Goal: Information Seeking & Learning: Learn about a topic

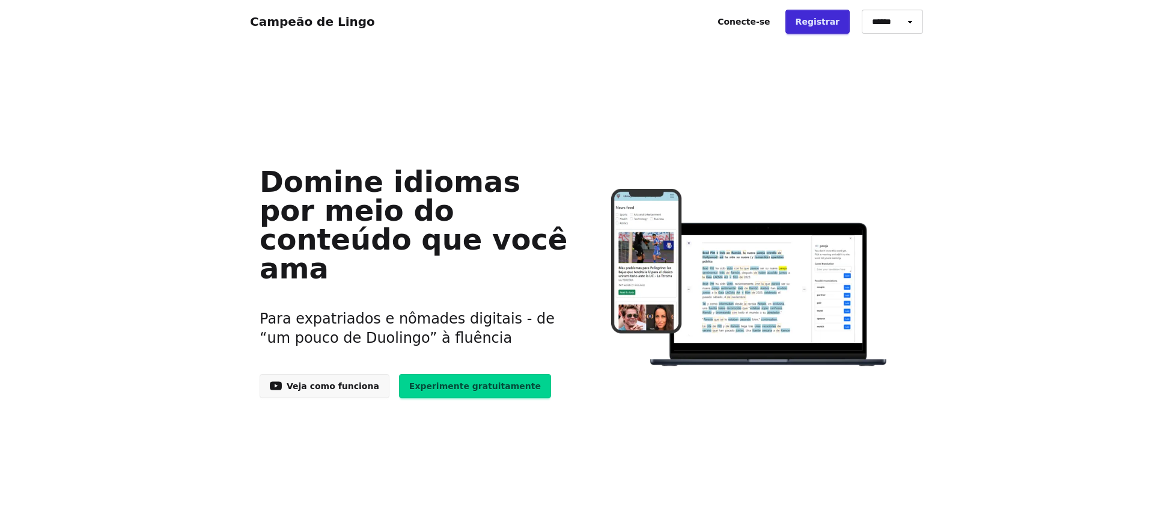
click at [431, 381] on font "Experimente gratuitamente" at bounding box center [475, 386] width 132 height 10
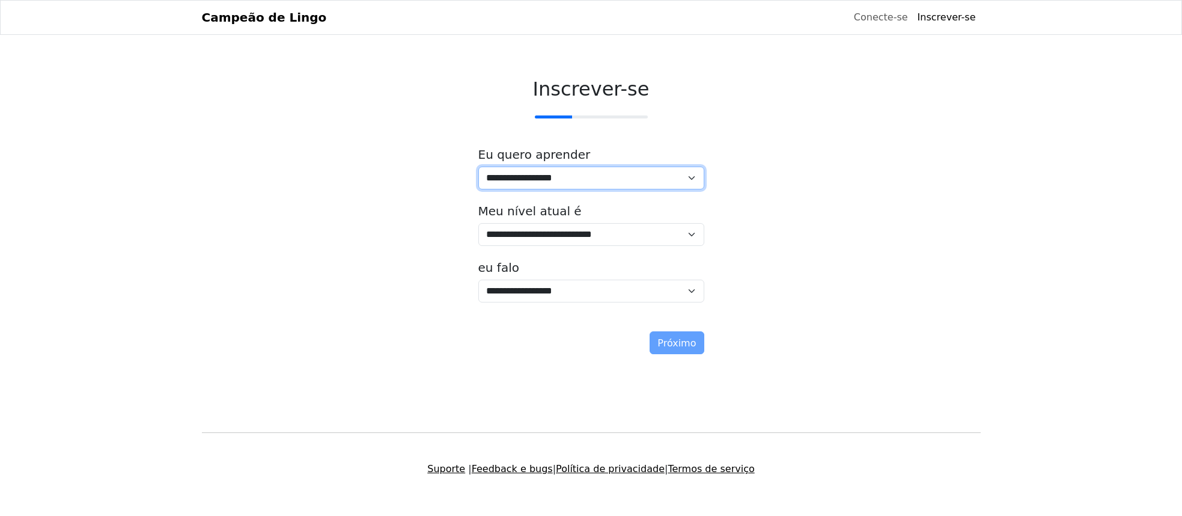
click at [564, 183] on select "**********" at bounding box center [591, 177] width 226 height 23
select select "**"
click at [478, 166] on select "**********" at bounding box center [591, 177] width 226 height 23
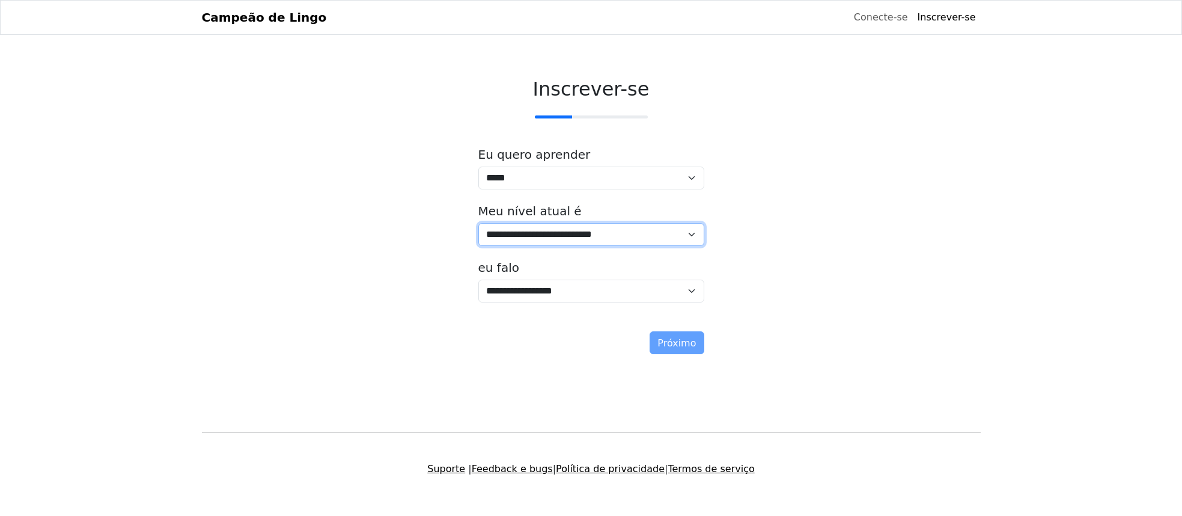
click at [574, 233] on select "**********" at bounding box center [591, 234] width 226 height 23
select select "*"
click at [478, 223] on select "**********" at bounding box center [591, 234] width 226 height 23
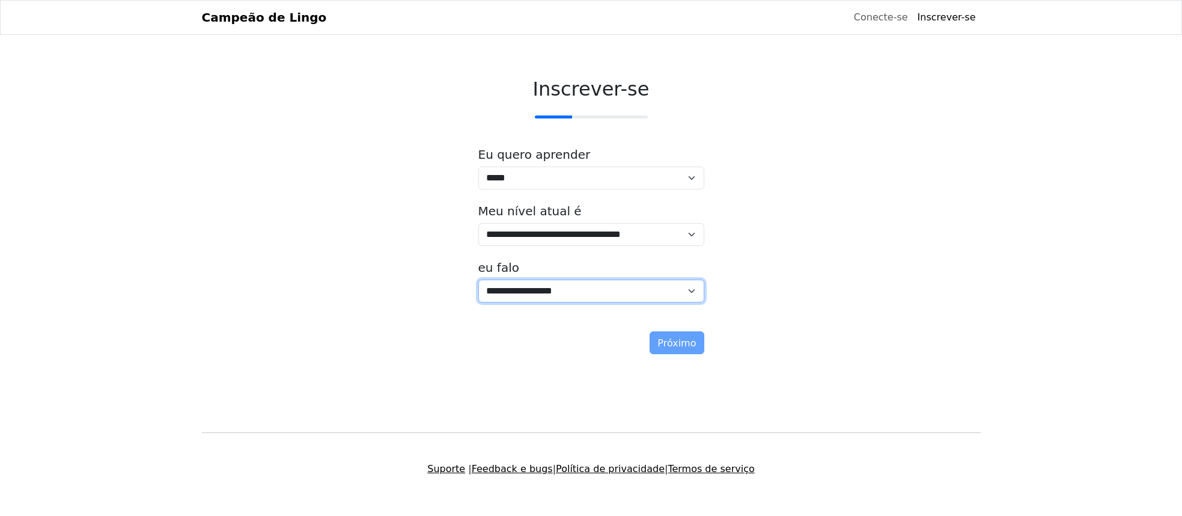
click at [564, 284] on select "**********" at bounding box center [591, 290] width 226 height 23
select select "*****"
click at [478, 279] on select "**********" at bounding box center [591, 290] width 226 height 23
click at [698, 344] on button "Próximo" at bounding box center [676, 342] width 54 height 23
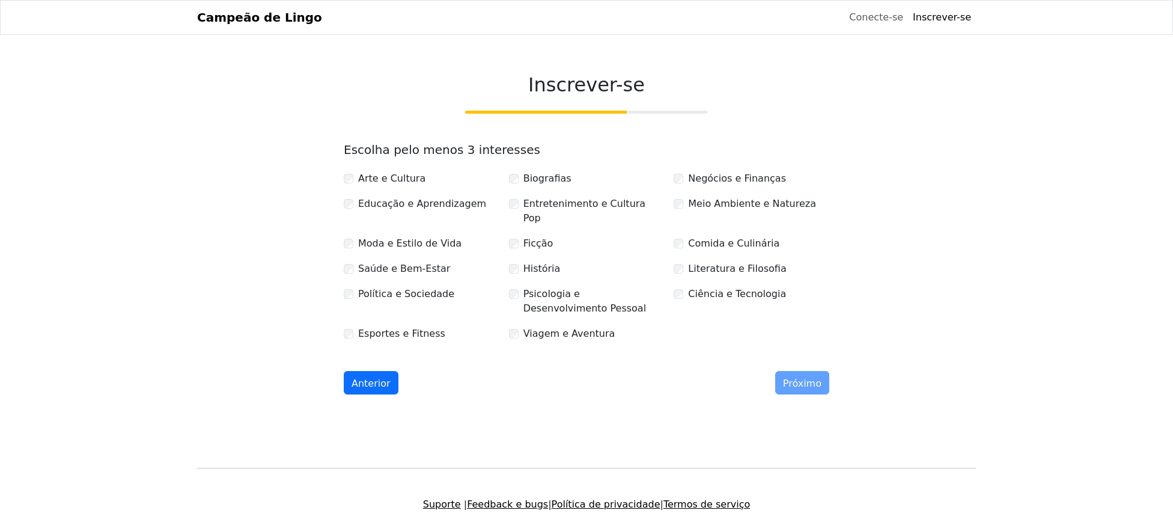
click at [349, 198] on div "Educação e Aprendizagem" at bounding box center [422, 203] width 156 height 14
click at [515, 198] on div "Entretenimento e Cultura Pop" at bounding box center [587, 210] width 156 height 29
click at [812, 377] on font "Próximo" at bounding box center [802, 382] width 38 height 11
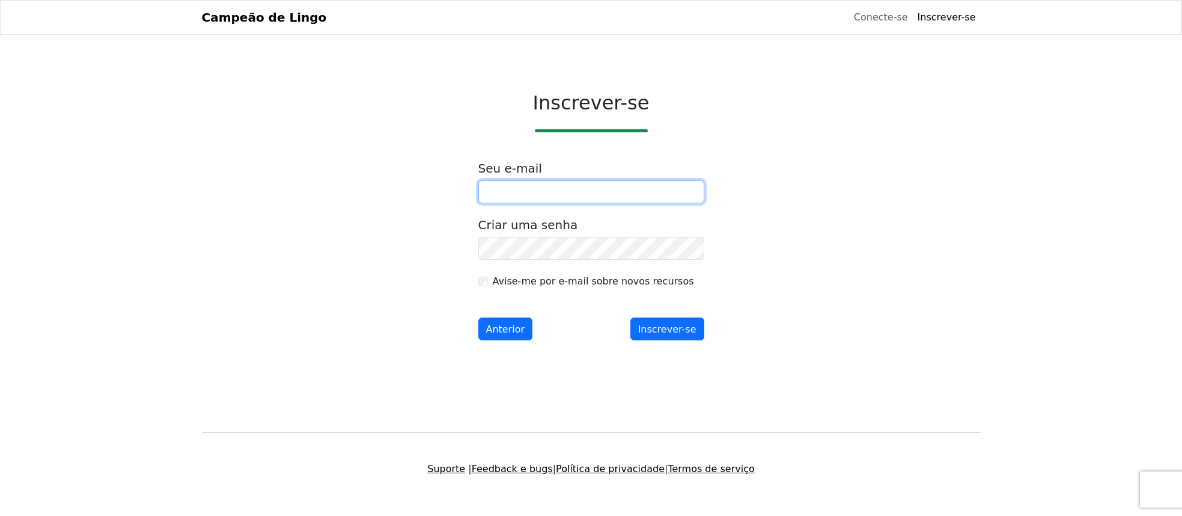
click at [553, 191] on input "email" at bounding box center [591, 191] width 226 height 23
click at [559, 198] on input "email" at bounding box center [591, 191] width 226 height 23
type input "**********"
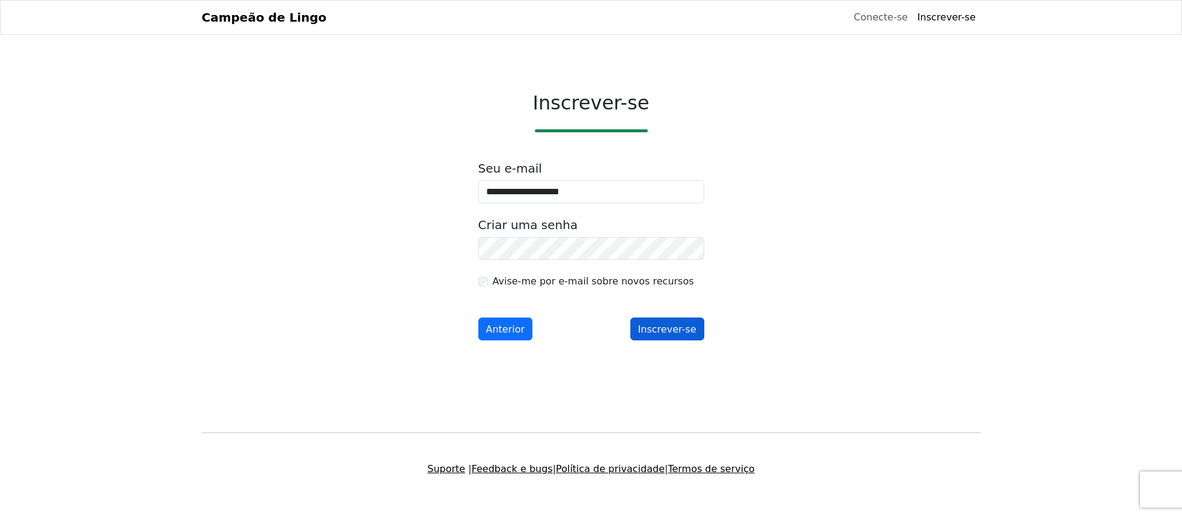
click at [672, 330] on font "Inscrever-se" at bounding box center [667, 328] width 58 height 11
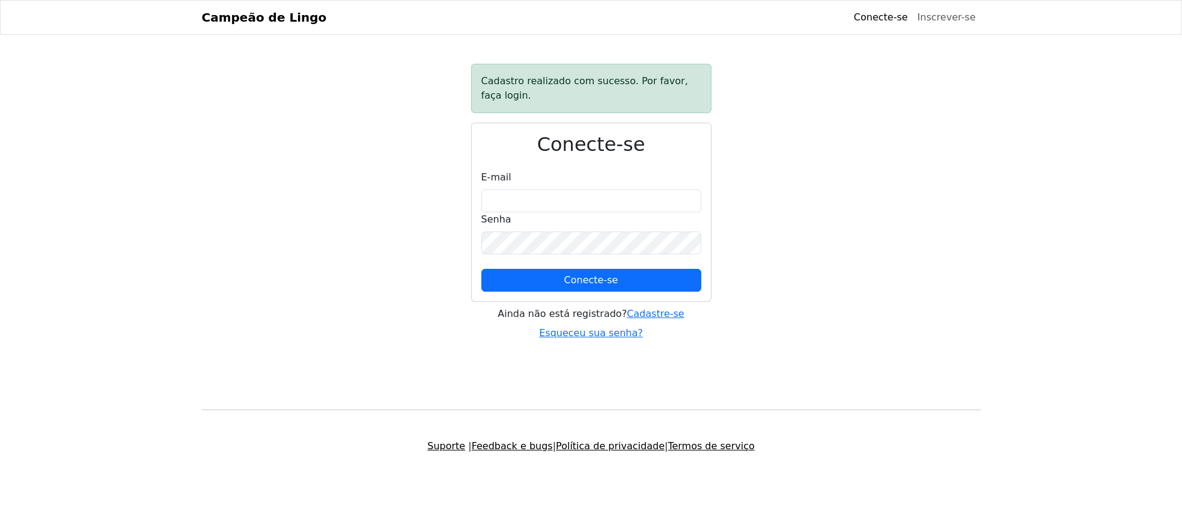
click at [591, 178] on div "E-mail" at bounding box center [591, 191] width 220 height 42
click at [582, 199] on input "email" at bounding box center [591, 200] width 220 height 23
type input "**********"
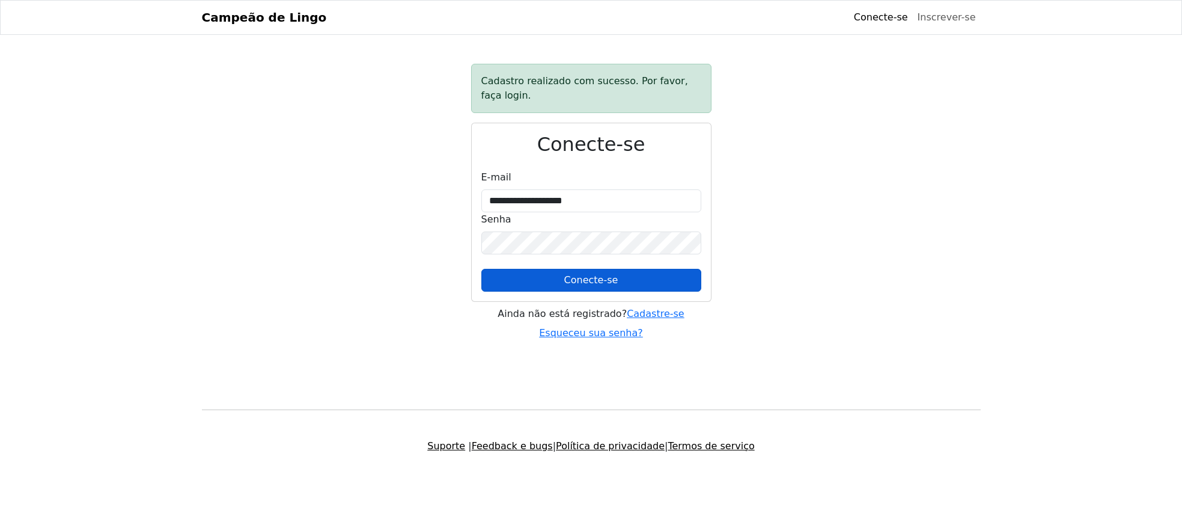
click at [569, 282] on font "Conecte-se" at bounding box center [591, 279] width 54 height 11
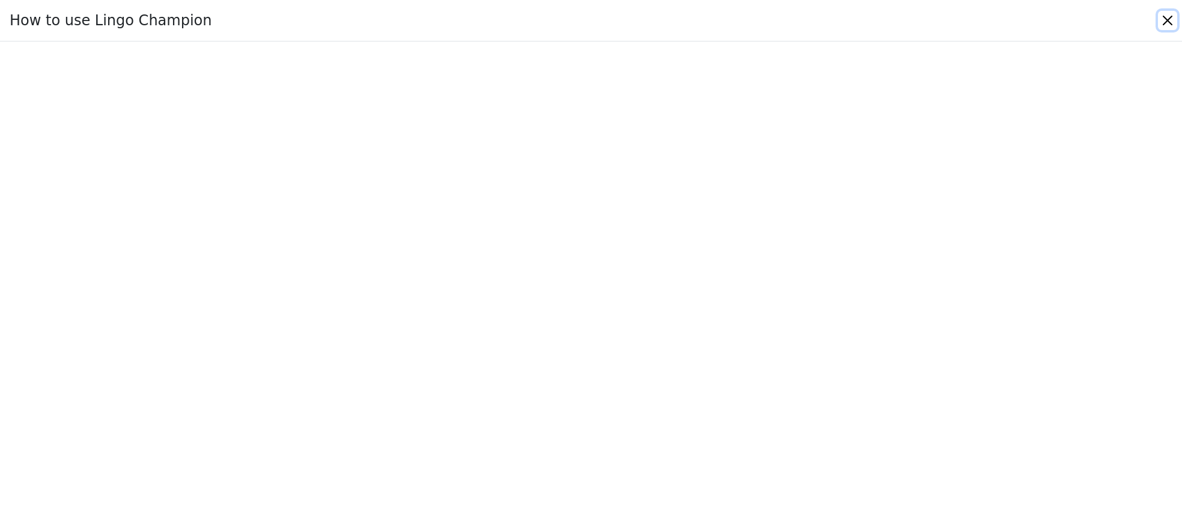
click at [1165, 18] on button "Close" at bounding box center [1167, 20] width 19 height 19
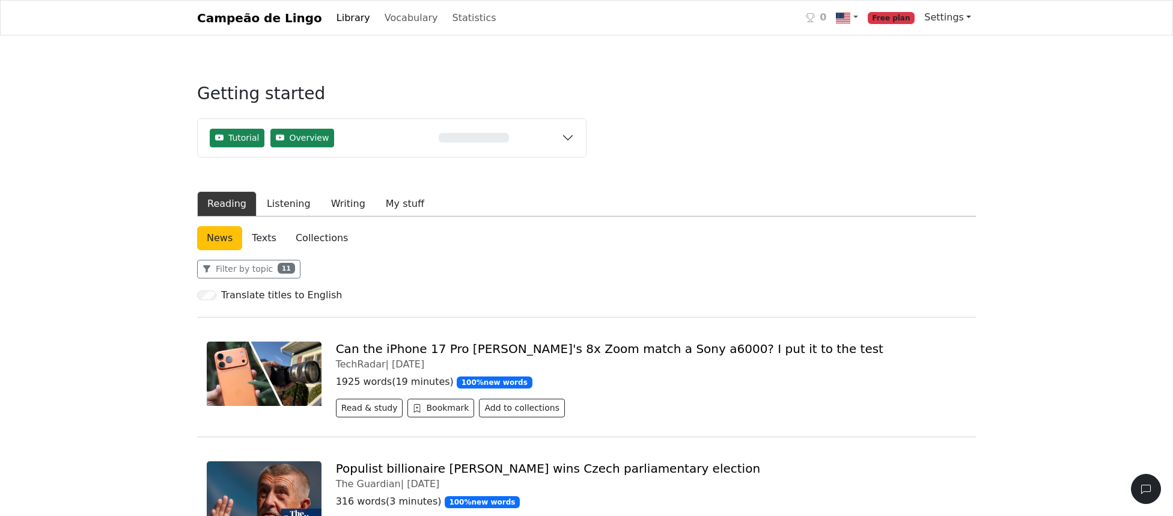
click at [966, 21] on link "Settings" at bounding box center [947, 17] width 56 height 24
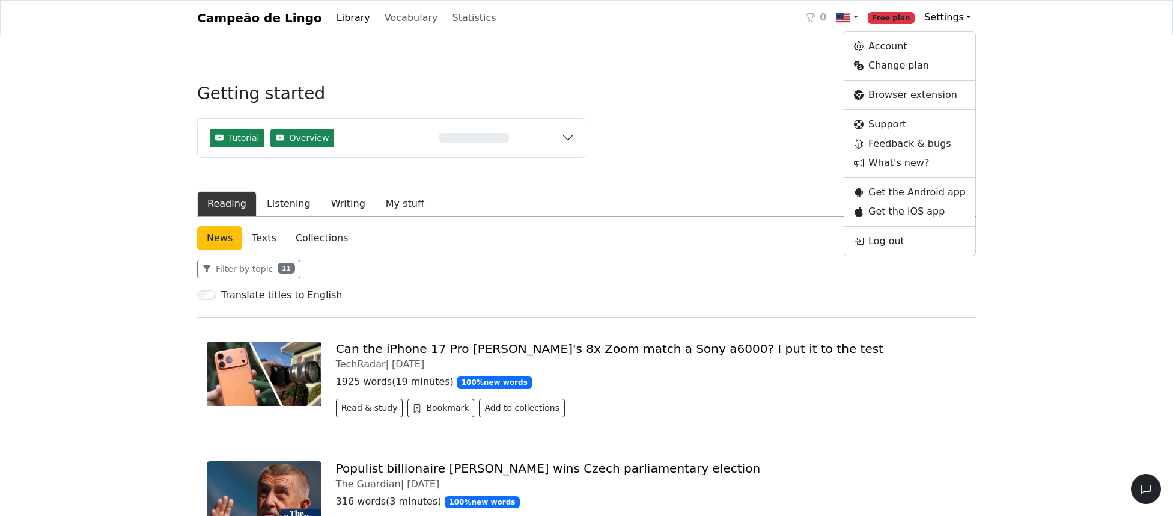
click at [862, 16] on link at bounding box center [846, 17] width 31 height 25
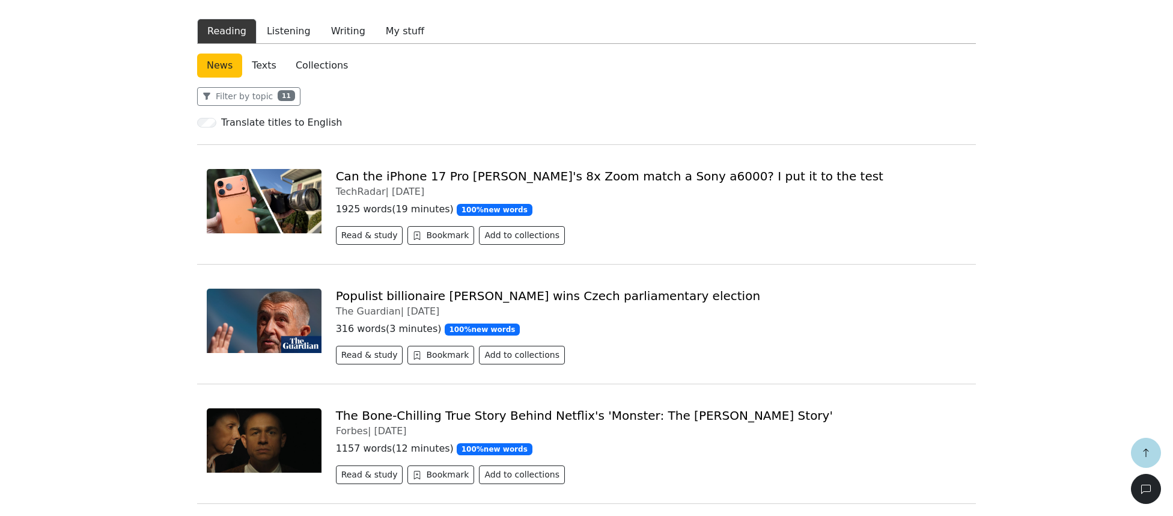
scroll to position [240, 0]
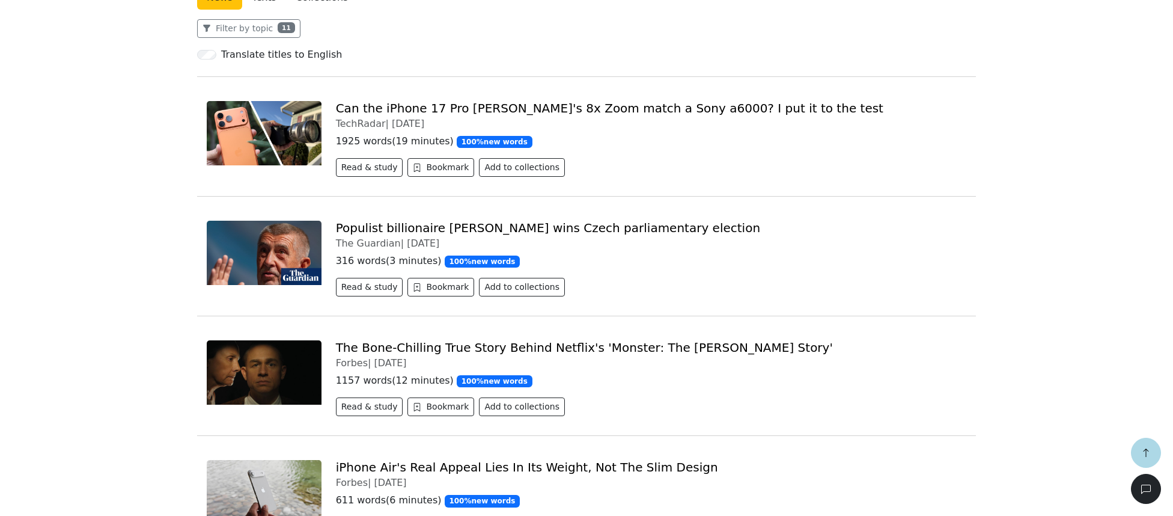
click at [526, 109] on link "Can the iPhone 17 Pro [PERSON_NAME]'s 8x Zoom match a Sony a6000? I put it to t…" at bounding box center [609, 108] width 547 height 14
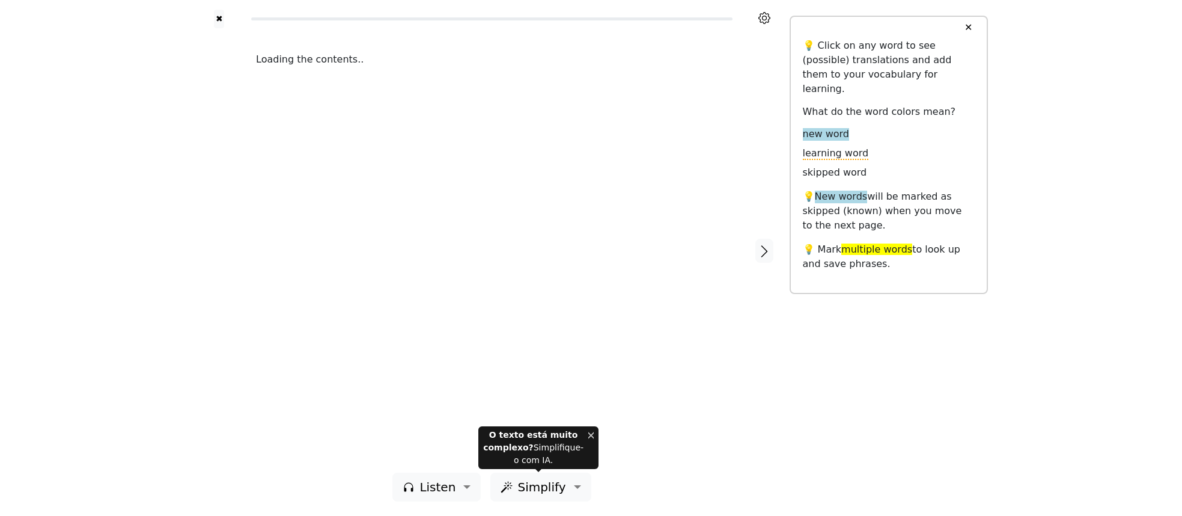
click at [588, 433] on button "Fechar" at bounding box center [590, 434] width 5 height 13
click at [589, 437] on button "Fechar" at bounding box center [590, 434] width 5 height 13
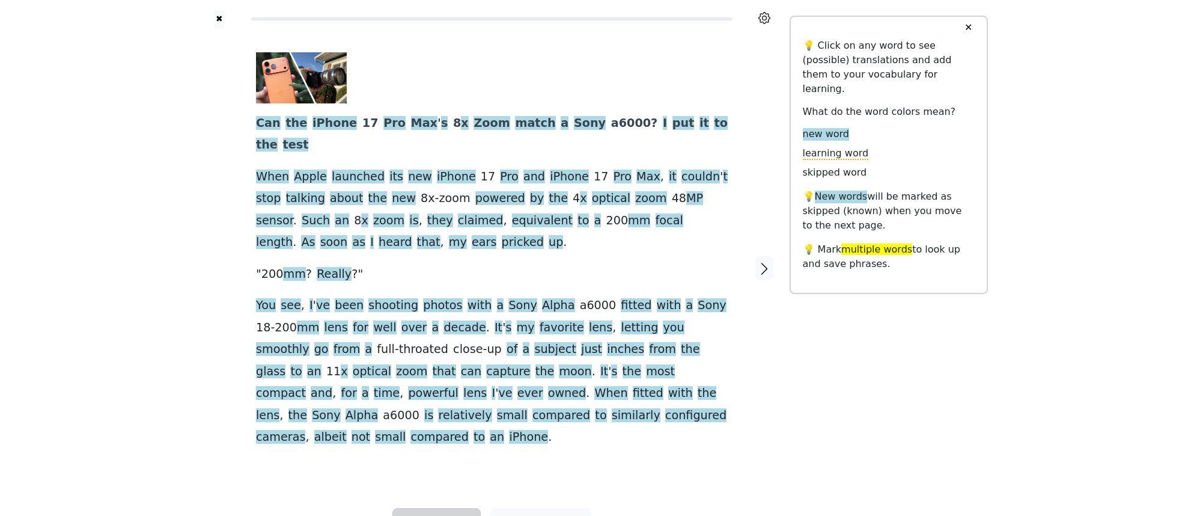
click at [440, 513] on span "Listen" at bounding box center [437, 522] width 36 height 18
click at [464, 443] on link "Generate audio for the content" at bounding box center [477, 452] width 169 height 19
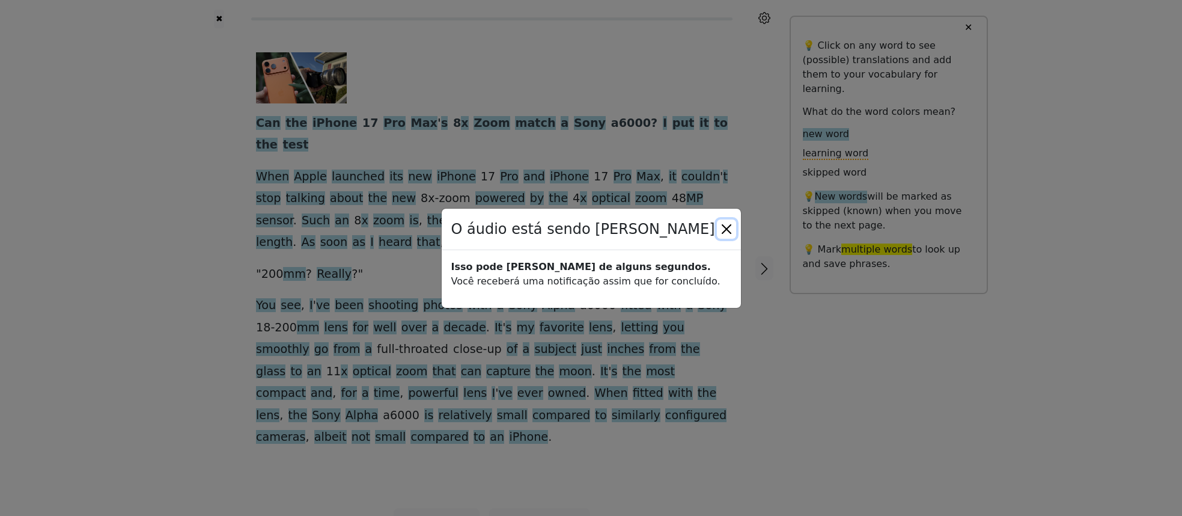
click at [726, 228] on button "Fechar" at bounding box center [726, 228] width 19 height 19
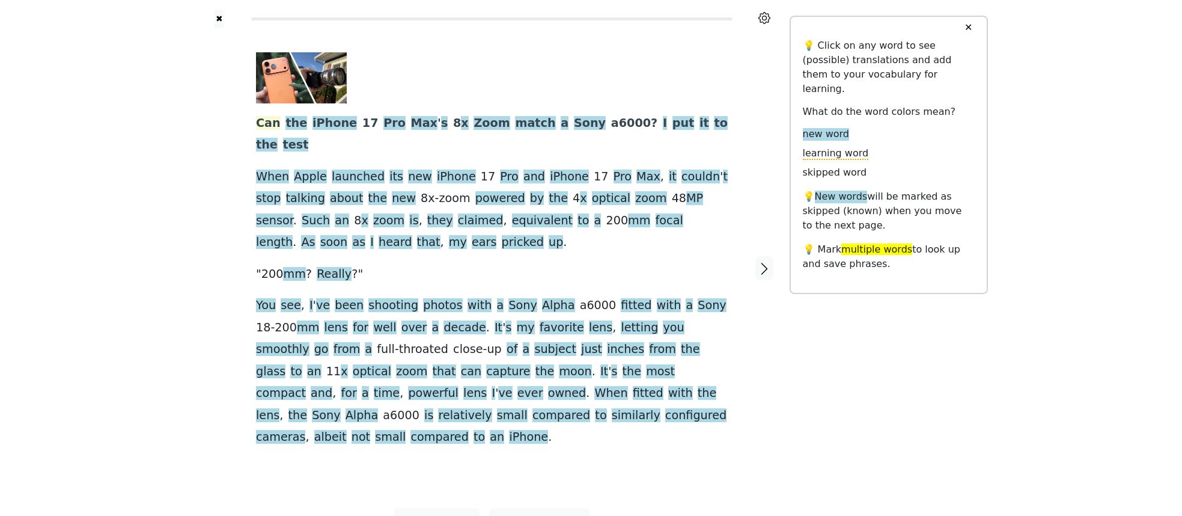
click at [270, 124] on span "Can" at bounding box center [268, 123] width 25 height 15
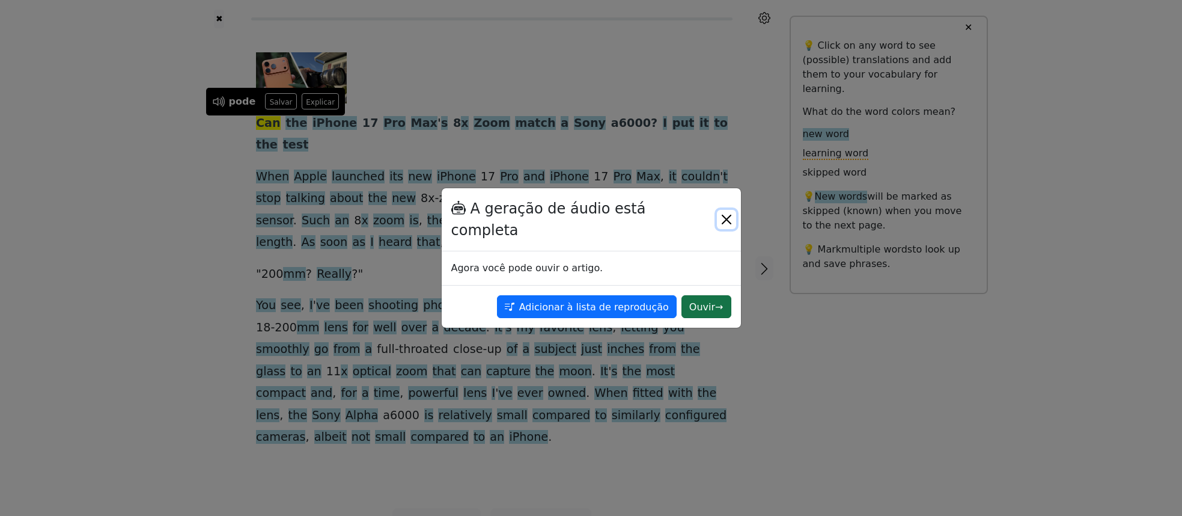
drag, startPoint x: 727, startPoint y: 216, endPoint x: 722, endPoint y: 294, distance: 77.7
click at [722, 294] on div "A geração de áudio está completa Agora você pode ouvir o artigo. Adicionar à li…" at bounding box center [591, 257] width 300 height 141
click at [716, 300] on font "→" at bounding box center [719, 305] width 8 height 11
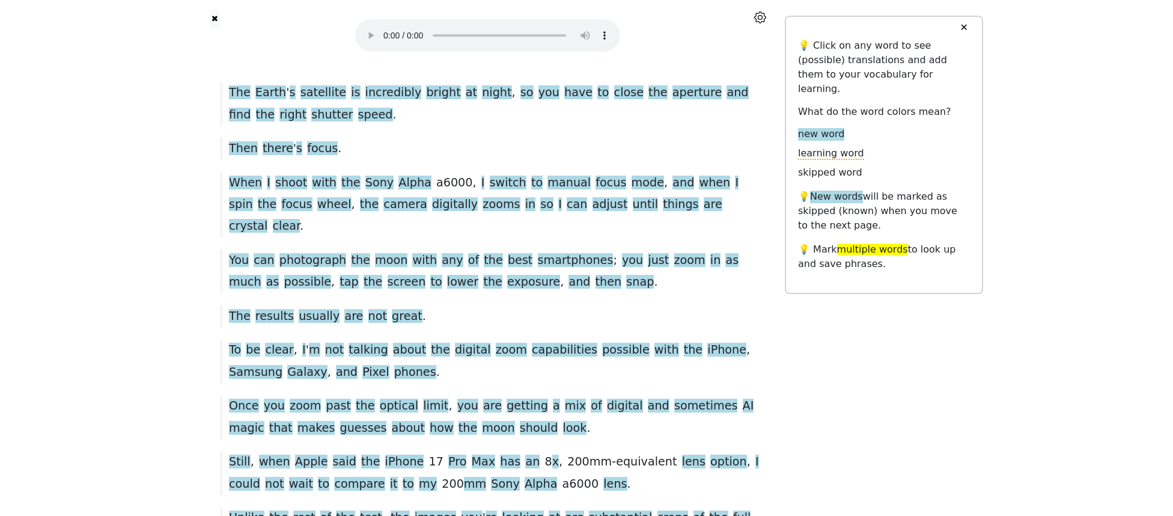
scroll to position [206, 0]
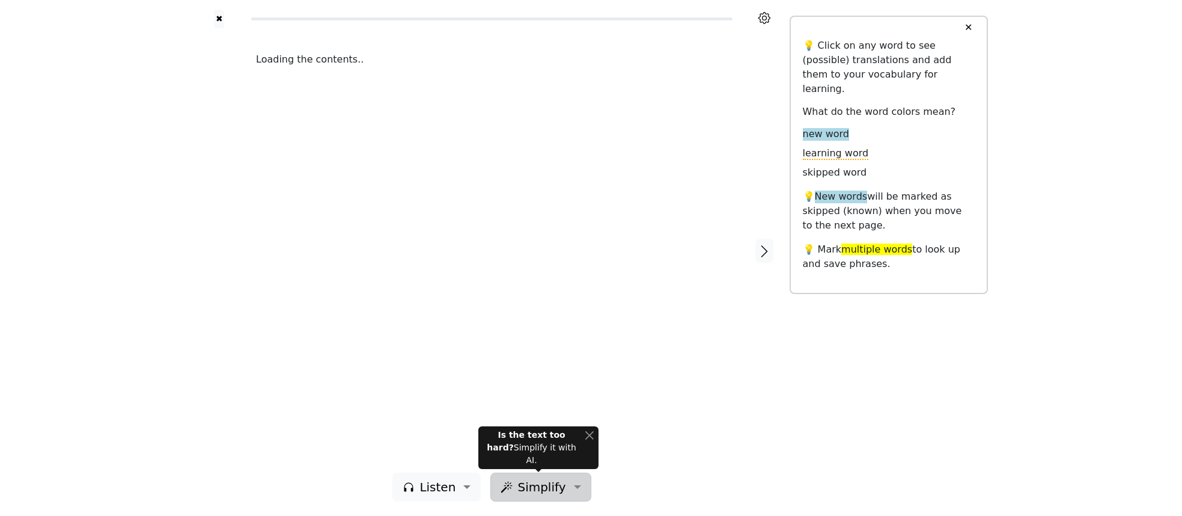
click at [566, 490] on button "Simplify" at bounding box center [540, 486] width 100 height 29
click at [570, 487] on button "Simplify" at bounding box center [540, 486] width 100 height 29
click at [589, 443] on div "Is the text too hard? Simplify it with AI." at bounding box center [538, 447] width 120 height 43
click at [588, 441] on button "Close" at bounding box center [589, 434] width 9 height 13
click at [517, 493] on button "Simplify" at bounding box center [540, 486] width 100 height 29
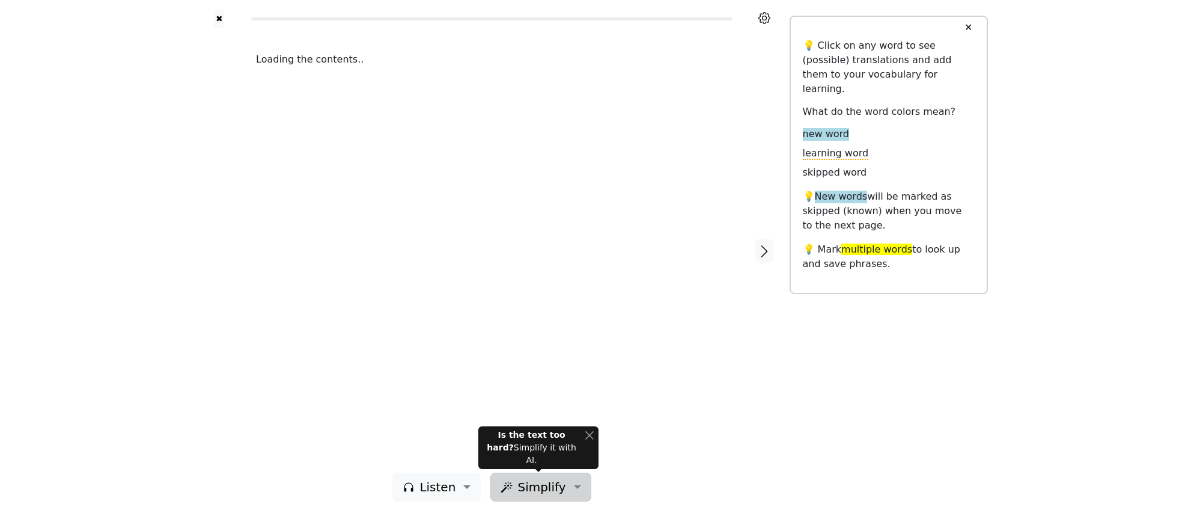
click at [517, 487] on button "Simplify" at bounding box center [540, 486] width 100 height 29
click at [506, 452] on strong "Is the text too hard?" at bounding box center [526, 441] width 78 height 22
click at [553, 489] on span "Simplify" at bounding box center [541, 487] width 48 height 18
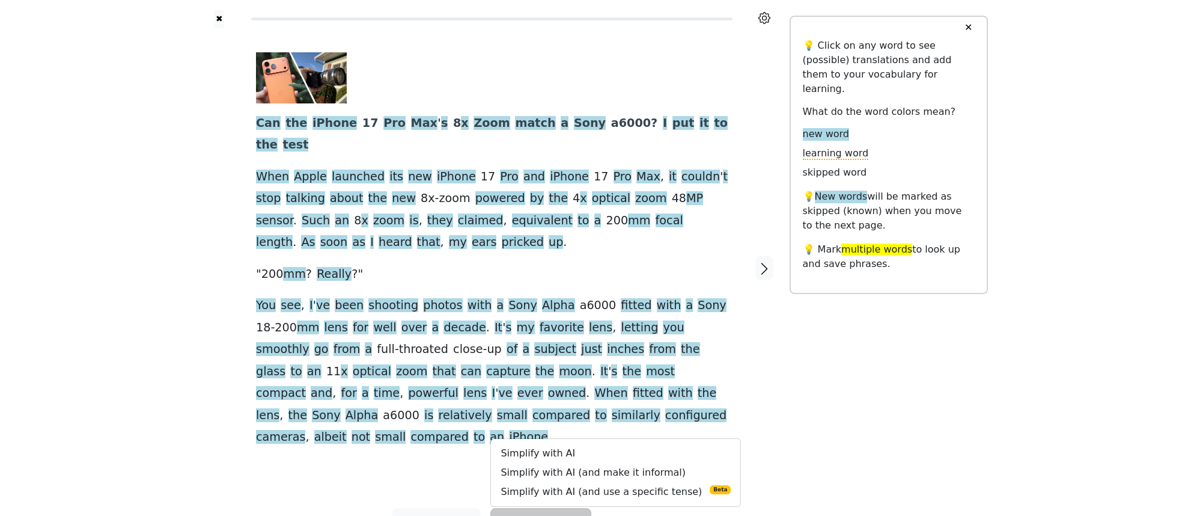
click at [553, 513] on span "Simplify" at bounding box center [541, 522] width 48 height 18
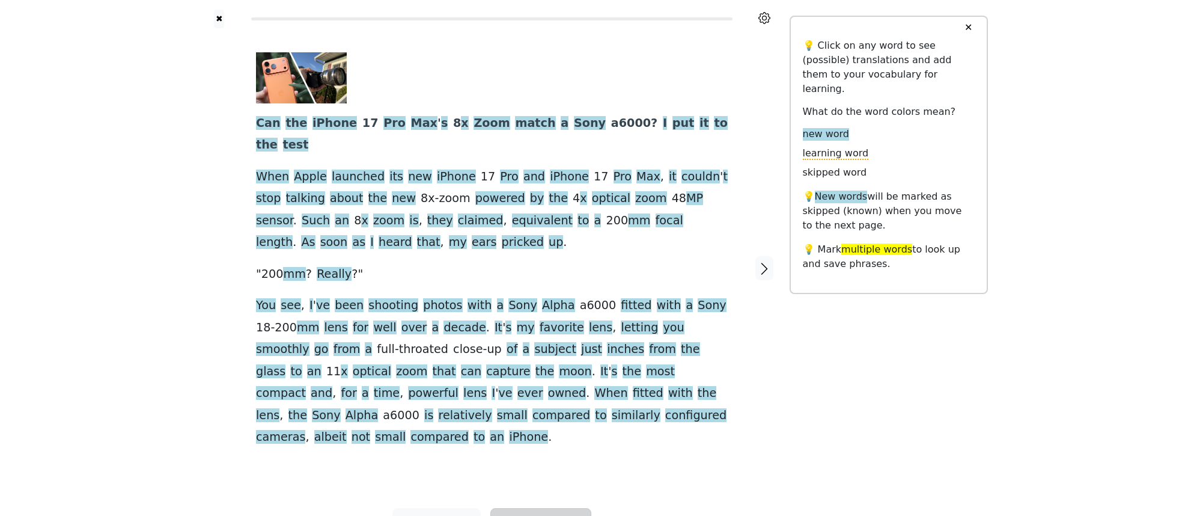
click at [543, 513] on span "Simplify" at bounding box center [541, 522] width 48 height 18
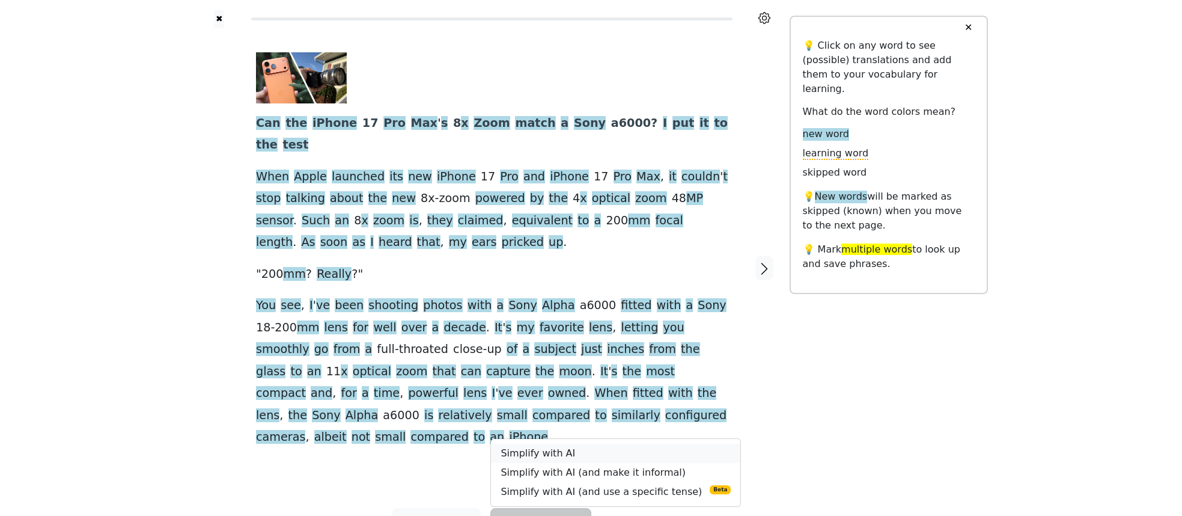
click at [543, 443] on link "Simplify with AI" at bounding box center [615, 452] width 249 height 19
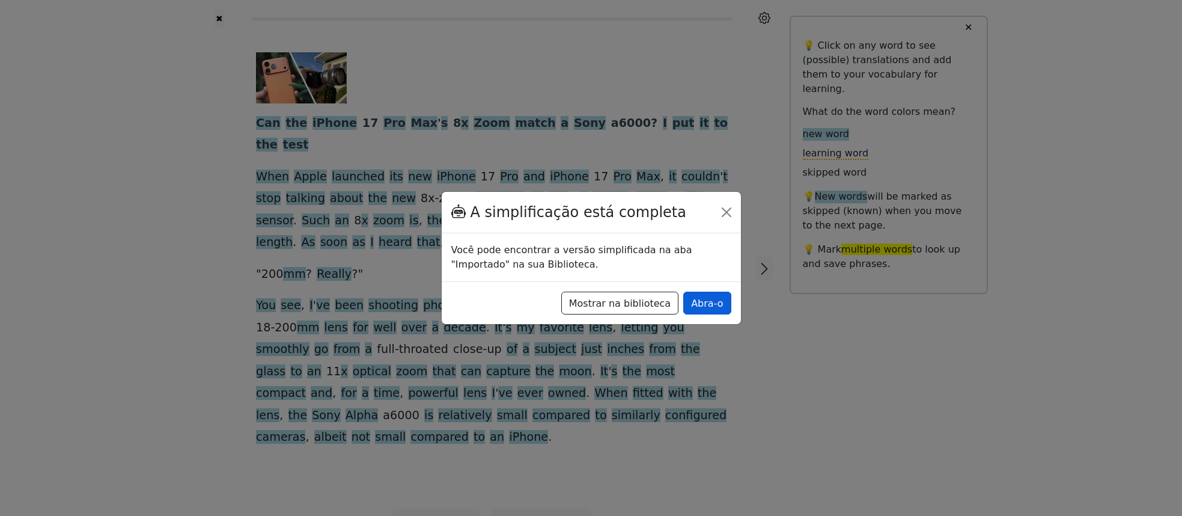
click at [714, 306] on font "Abra-o" at bounding box center [707, 302] width 32 height 11
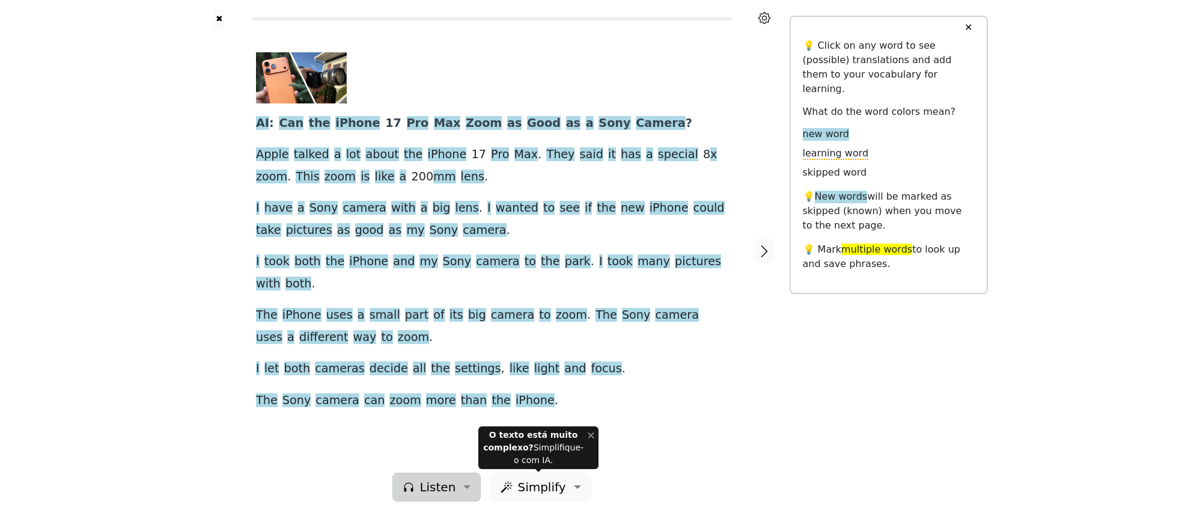
click at [445, 485] on span "Listen" at bounding box center [437, 487] width 36 height 18
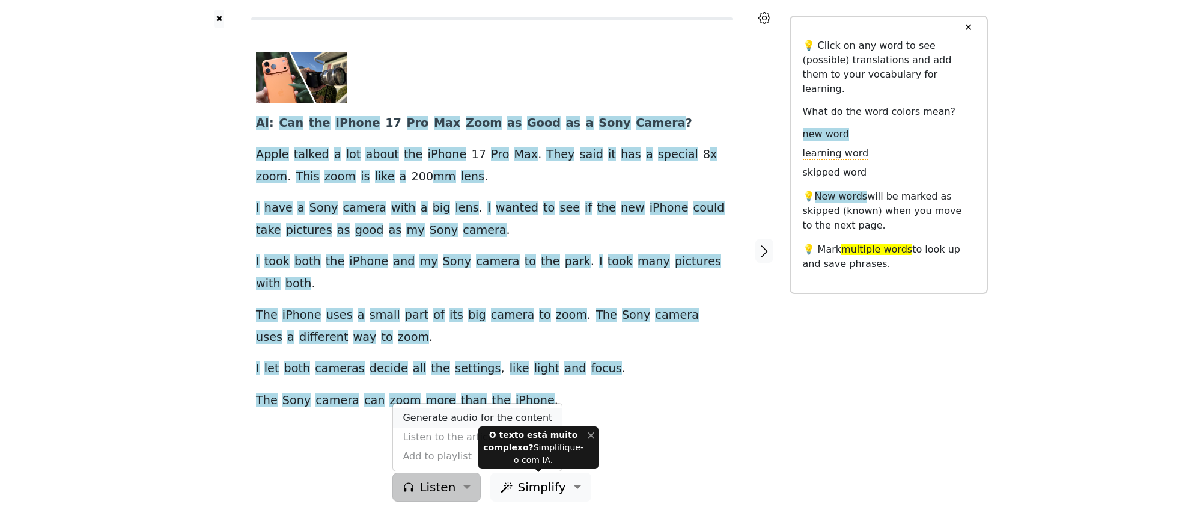
click at [438, 419] on link "Generate audio for the content" at bounding box center [477, 417] width 169 height 19
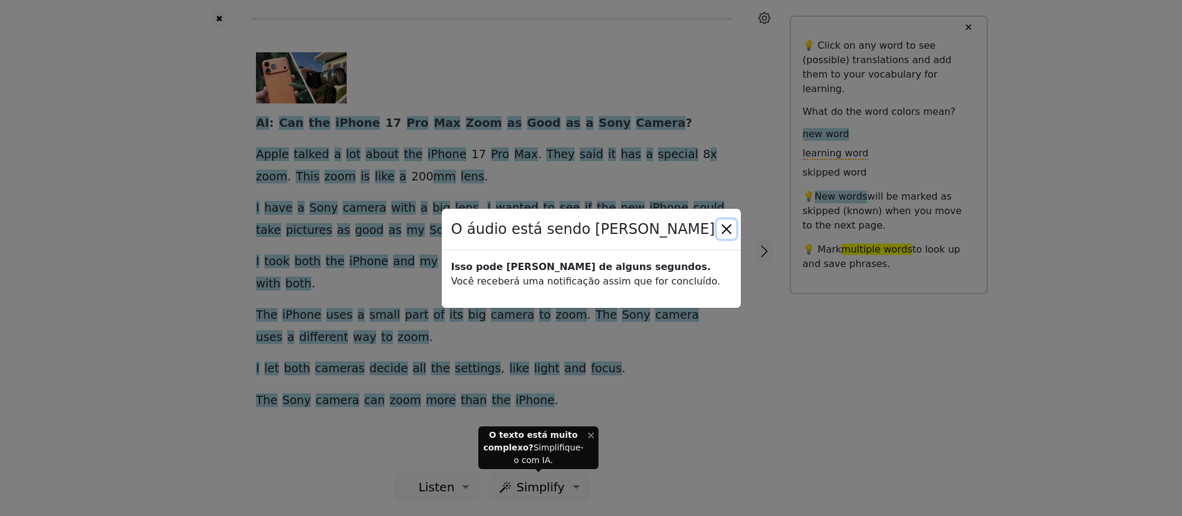
click at [725, 227] on button "Fechar" at bounding box center [726, 228] width 19 height 19
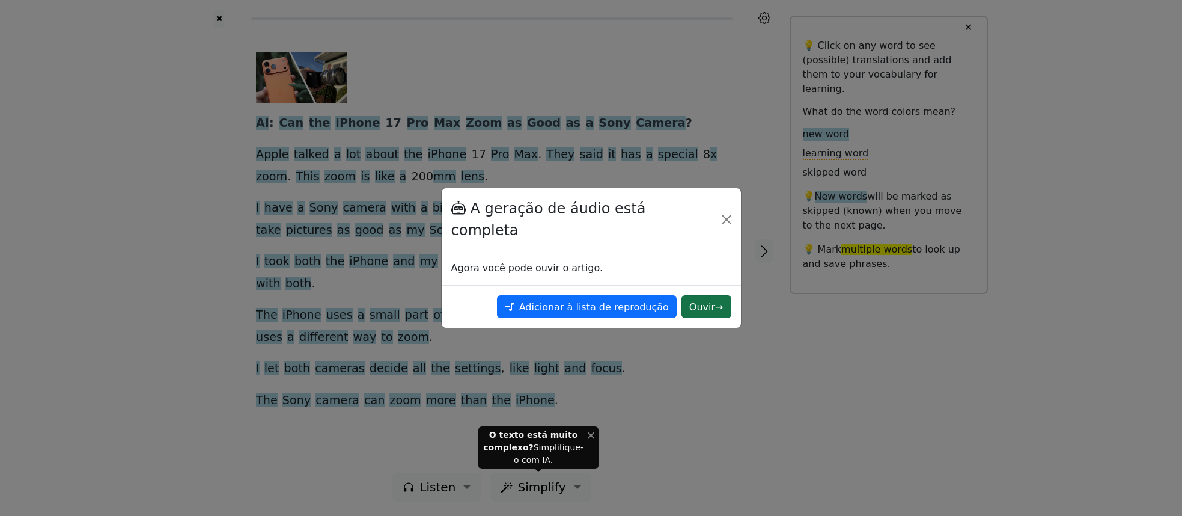
click at [708, 300] on font "Ouvir" at bounding box center [702, 305] width 26 height 11
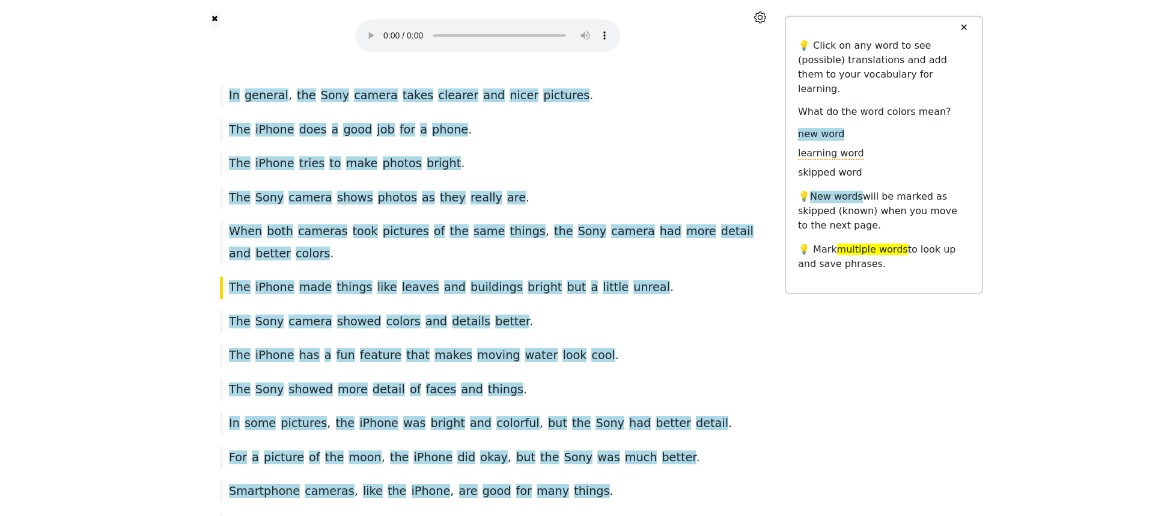
scroll to position [479, 0]
